Goal: Navigation & Orientation: Find specific page/section

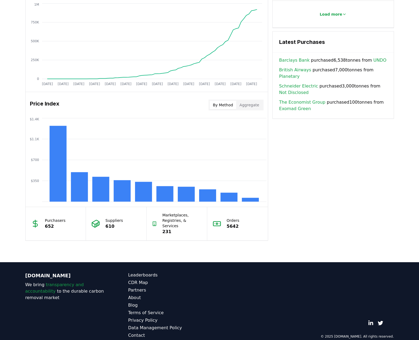
scroll to position [360, 0]
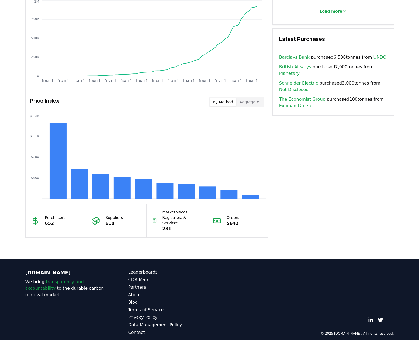
click at [114, 220] on p "610" at bounding box center [114, 223] width 18 height 6
click at [178, 219] on p "Marketplaces, Registries, & Services" at bounding box center [181, 217] width 39 height 16
click at [230, 220] on p "5642" at bounding box center [232, 223] width 13 height 6
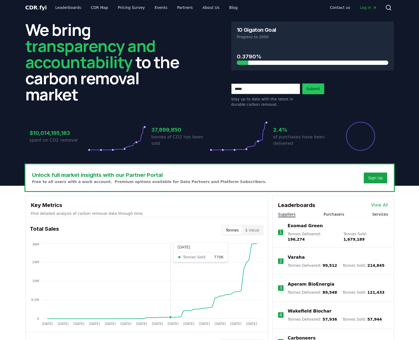
scroll to position [0, 0]
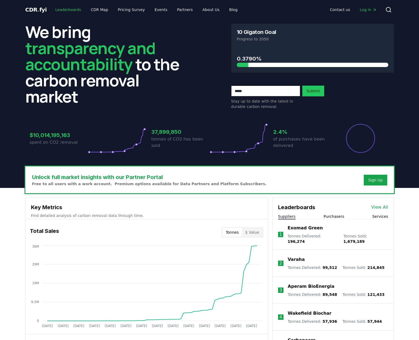
click at [61, 10] on link "Leaderboards" at bounding box center [68, 10] width 34 height 10
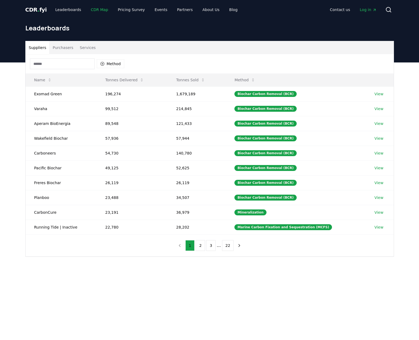
click at [90, 8] on link "CDR Map" at bounding box center [99, 10] width 26 height 10
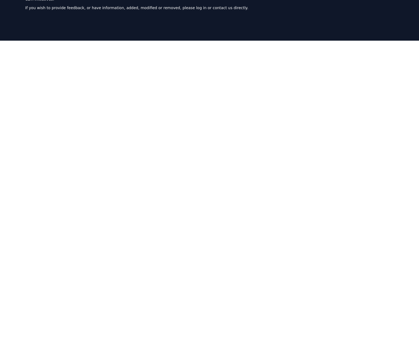
scroll to position [31, 0]
